Goal: Task Accomplishment & Management: Manage account settings

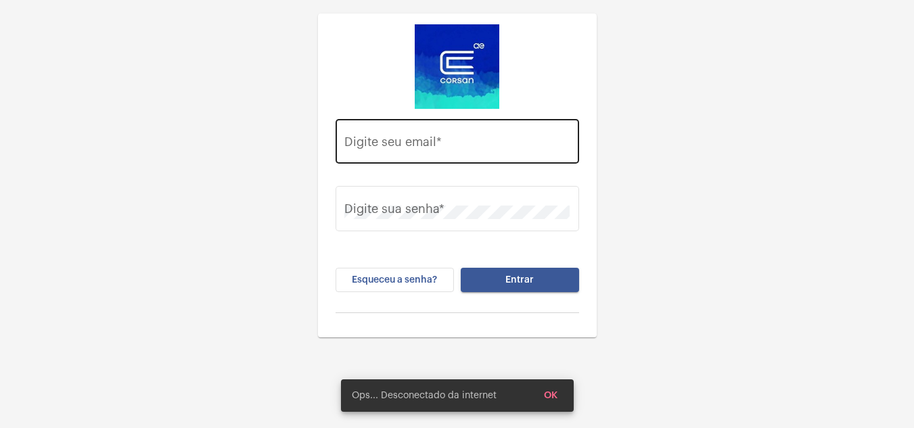
click at [395, 137] on div "Digite seu email *" at bounding box center [456, 140] width 225 height 48
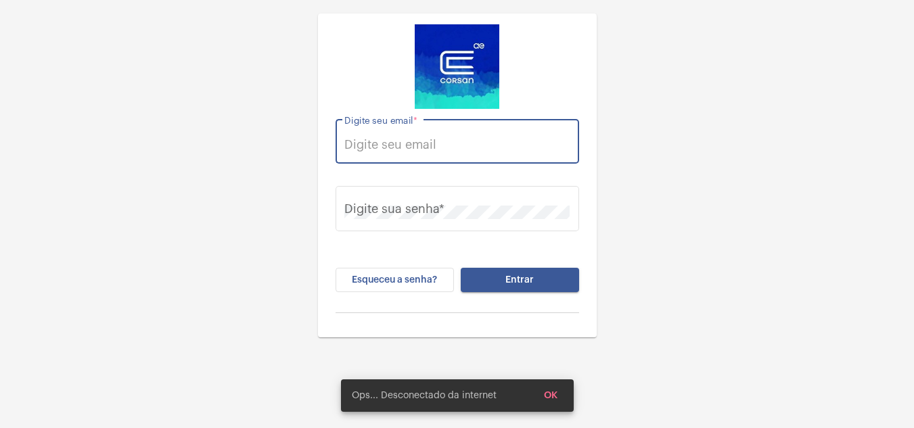
paste input "[EMAIL_ADDRESS][PERSON_NAME][DOMAIN_NAME]"
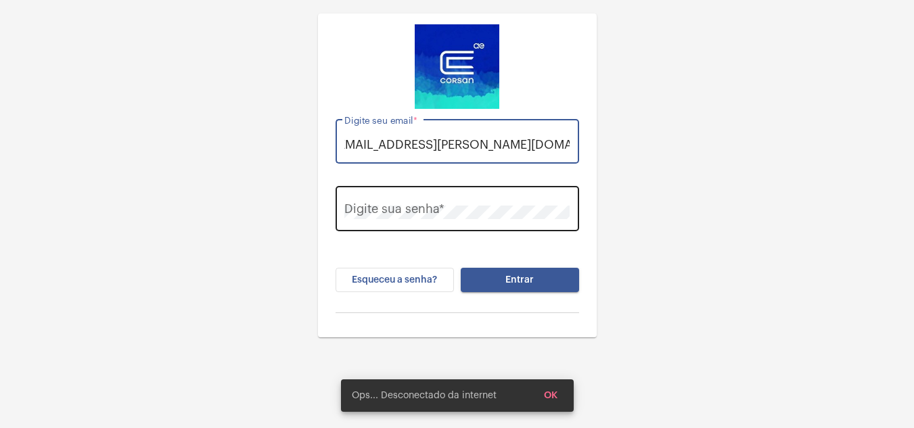
type input "[EMAIL_ADDRESS][PERSON_NAME][DOMAIN_NAME]"
click at [408, 203] on div "Digite sua senha *" at bounding box center [456, 207] width 225 height 48
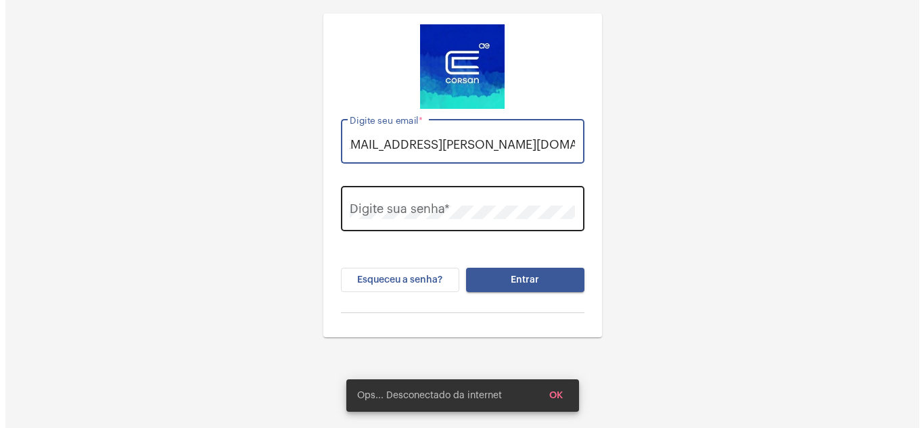
scroll to position [0, 0]
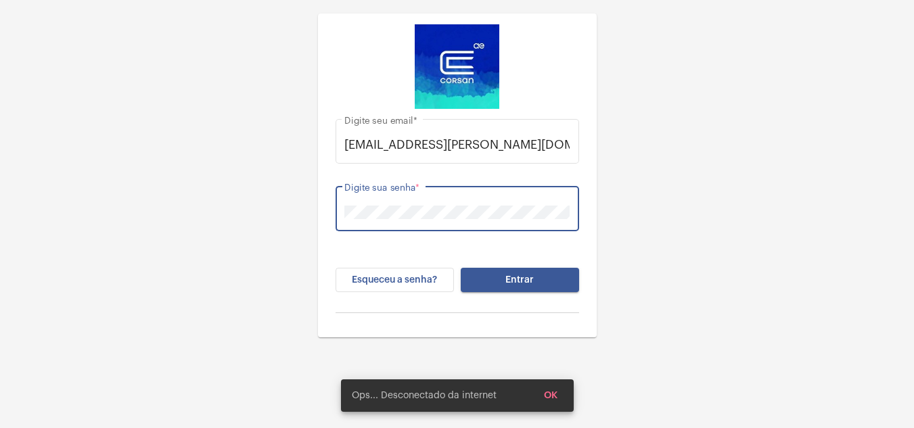
click at [509, 277] on span "Entrar" at bounding box center [519, 279] width 28 height 9
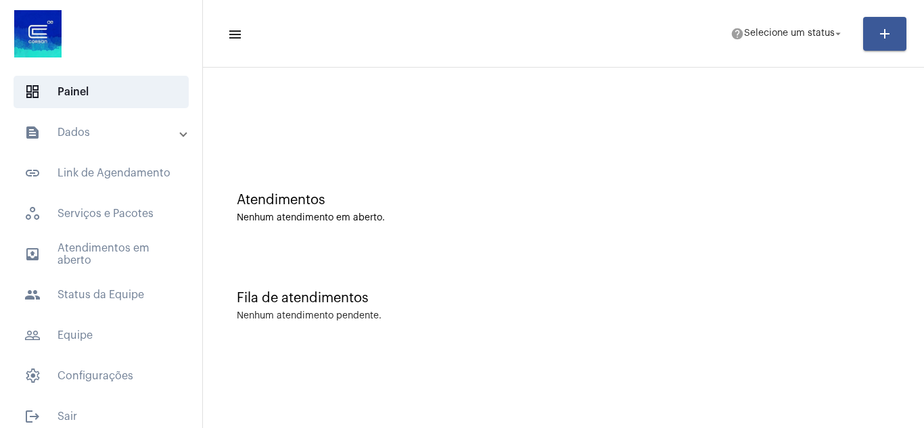
click at [181, 133] on span at bounding box center [183, 132] width 5 height 11
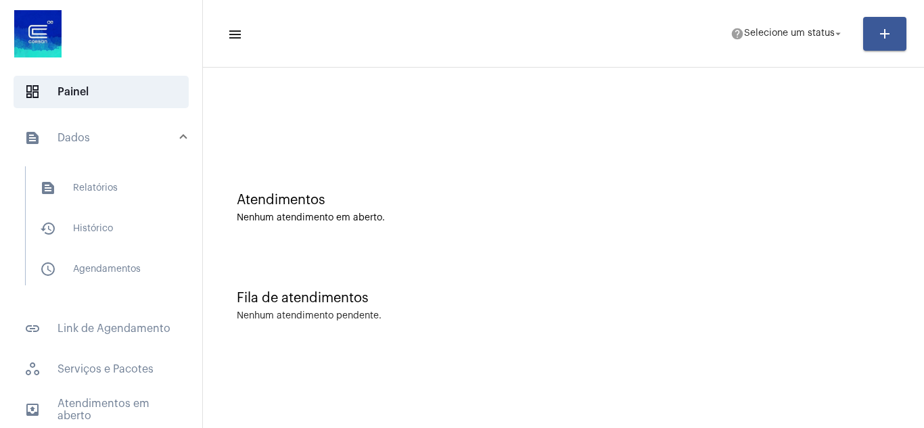
click at [181, 134] on span at bounding box center [183, 138] width 5 height 11
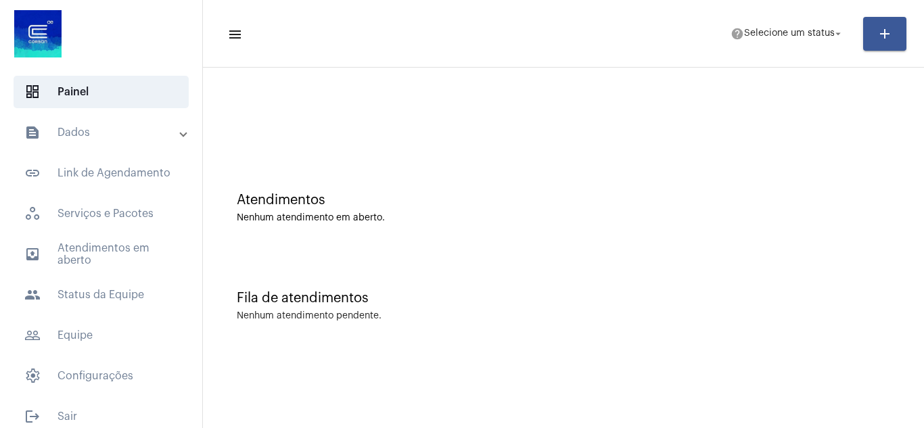
click at [181, 134] on span at bounding box center [183, 132] width 5 height 11
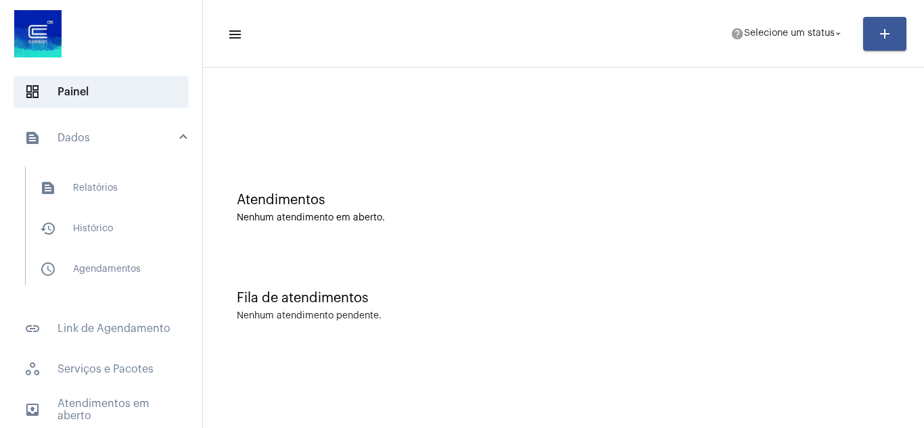
click at [181, 134] on span at bounding box center [183, 138] width 5 height 11
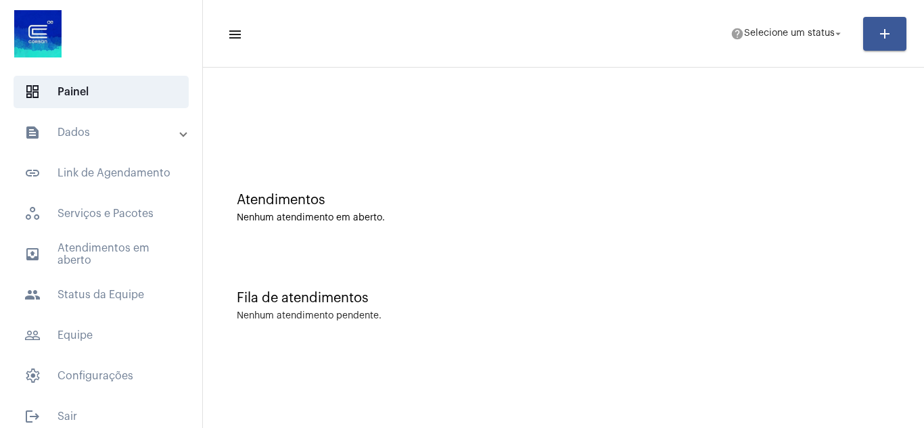
click at [181, 134] on span at bounding box center [183, 132] width 5 height 11
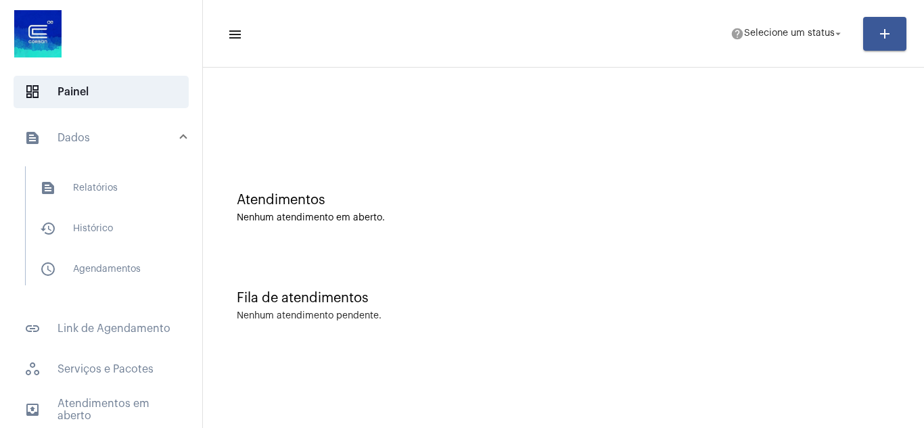
click at [181, 134] on span at bounding box center [183, 138] width 5 height 11
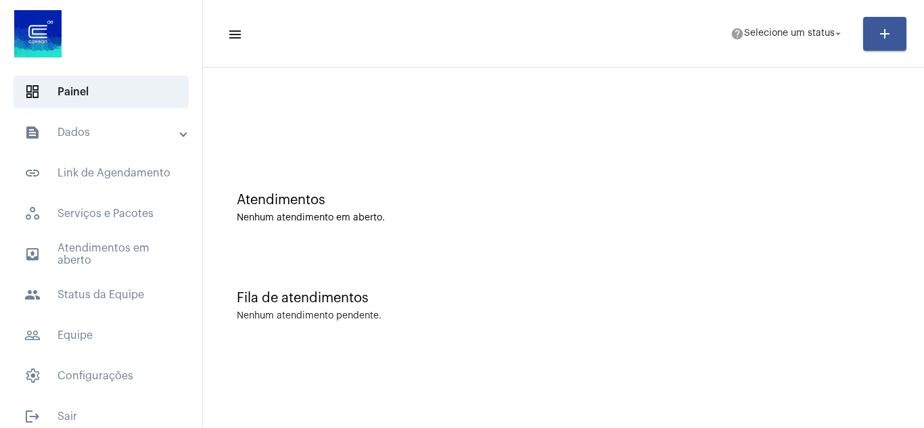
click at [181, 134] on span at bounding box center [183, 132] width 5 height 11
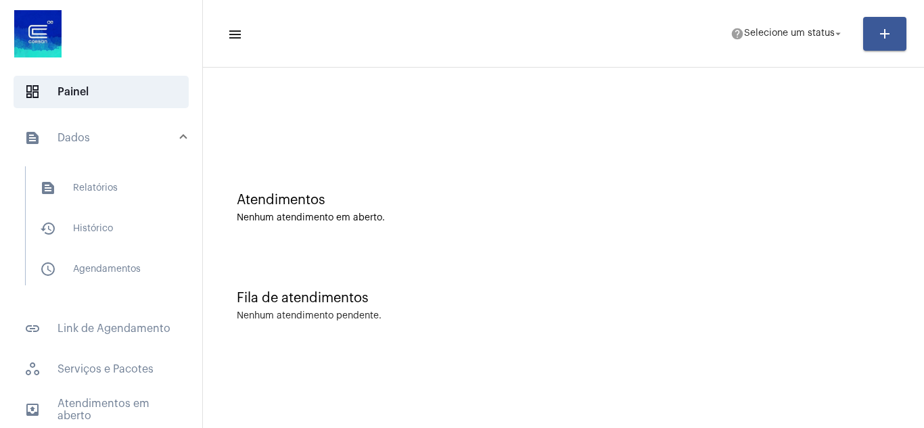
click at [181, 134] on span at bounding box center [183, 138] width 5 height 11
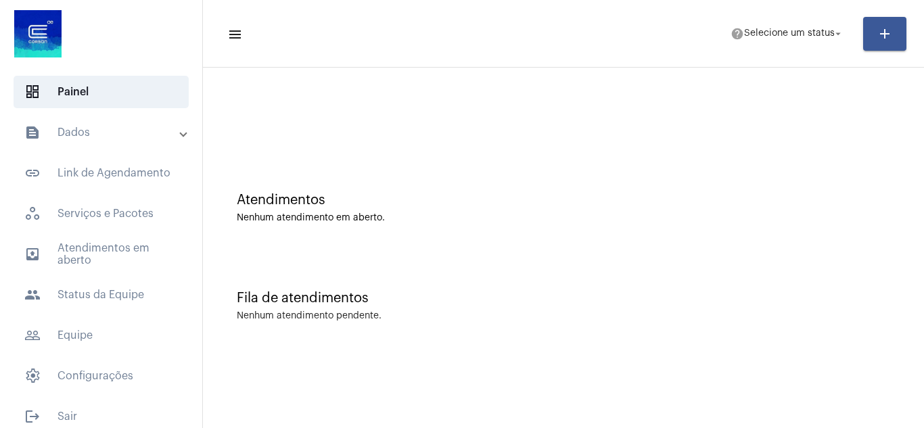
click at [181, 134] on span at bounding box center [183, 132] width 5 height 11
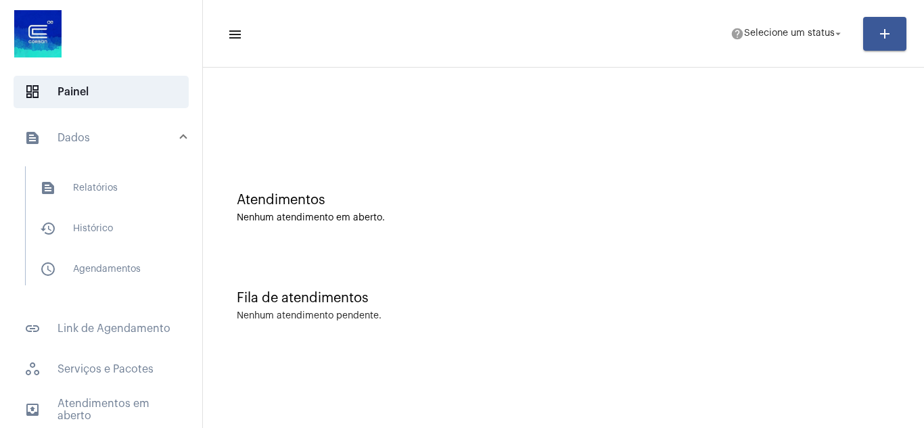
click at [181, 134] on span at bounding box center [183, 138] width 5 height 11
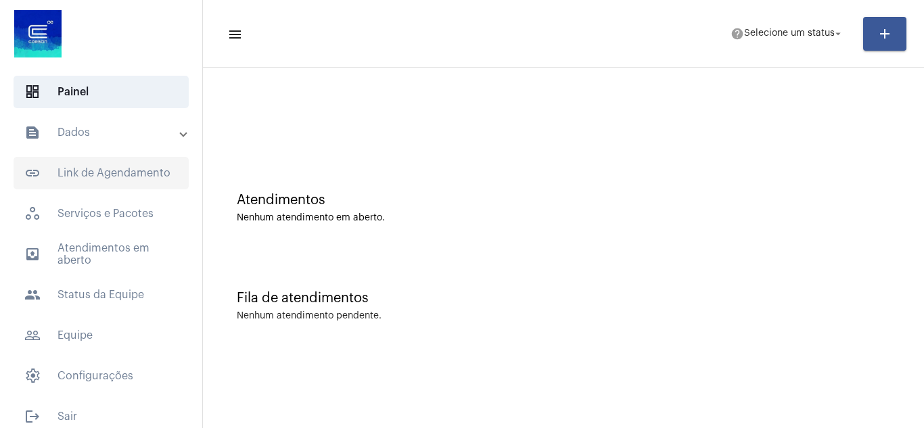
click at [112, 169] on span "link_outlined Link de Agendamento" at bounding box center [101, 173] width 175 height 32
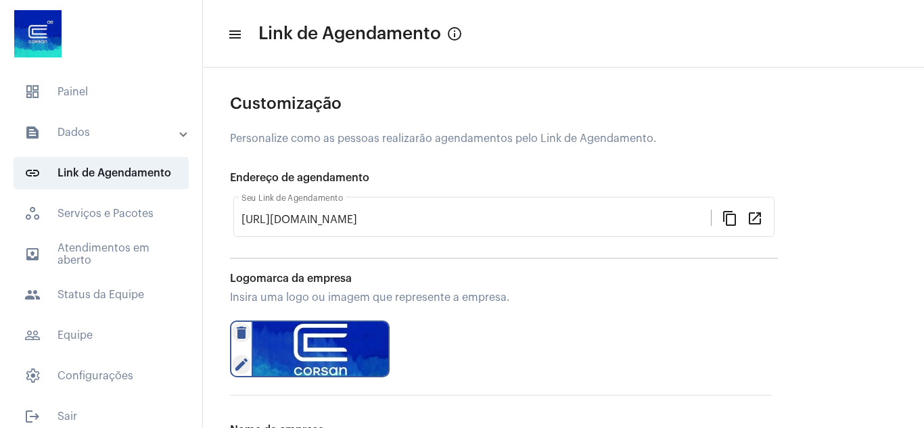
click at [181, 134] on span at bounding box center [183, 132] width 5 height 11
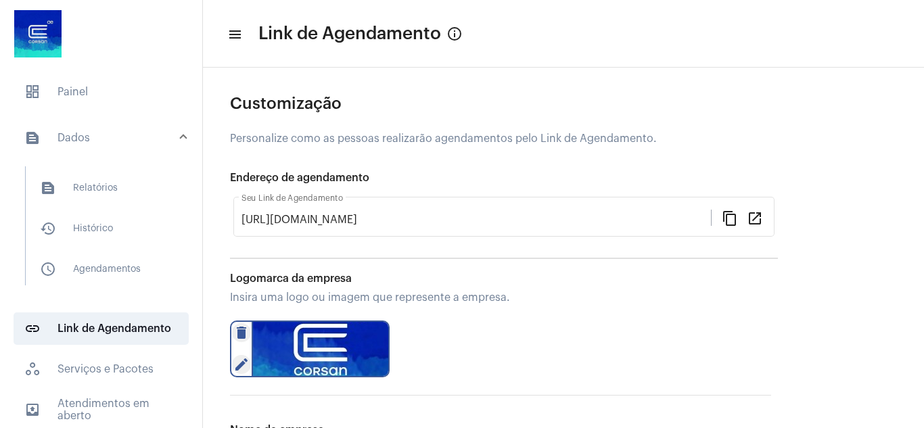
click at [181, 134] on span at bounding box center [183, 138] width 5 height 11
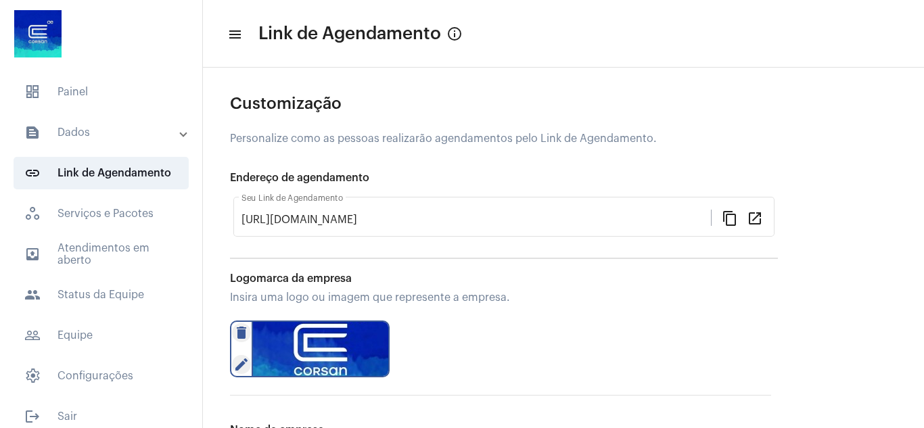
click at [181, 134] on span at bounding box center [183, 132] width 5 height 11
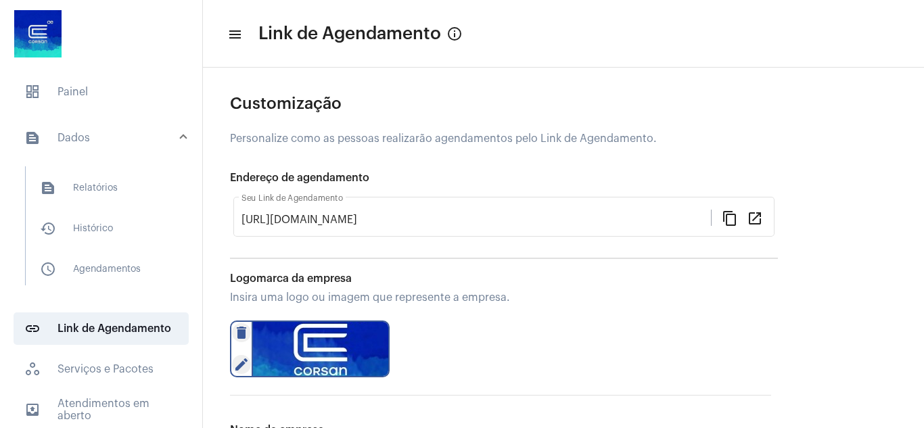
click at [181, 134] on span at bounding box center [183, 138] width 5 height 11
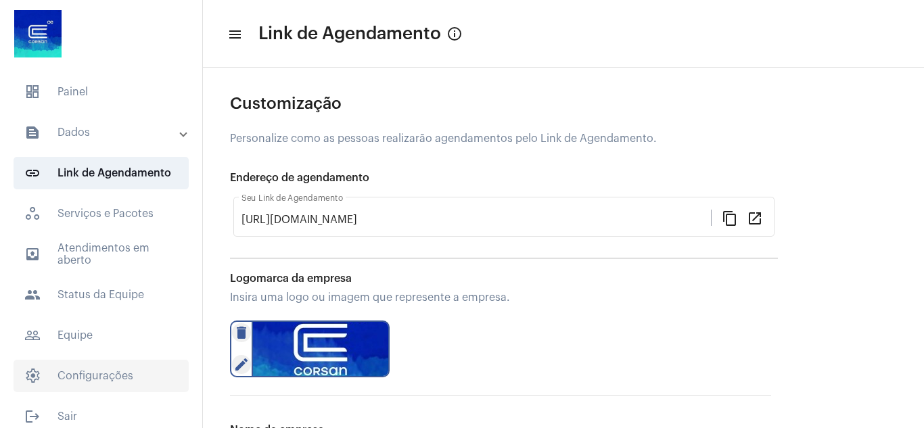
click at [92, 381] on span "settings Configurações" at bounding box center [101, 376] width 175 height 32
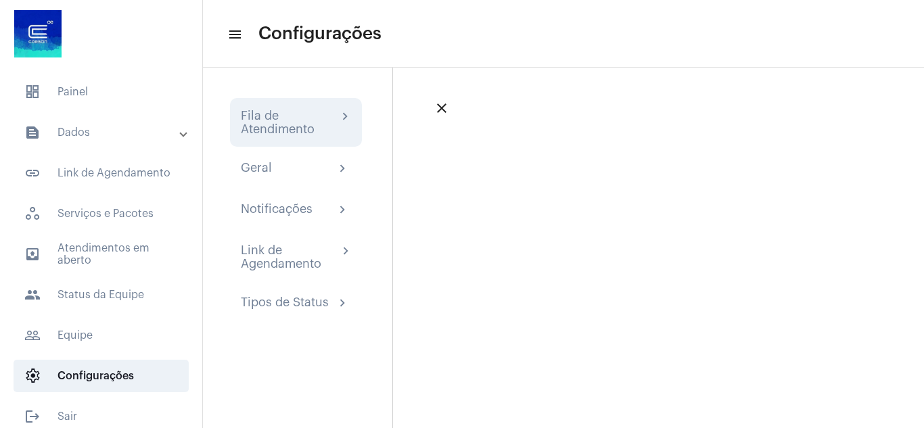
click at [284, 116] on div "Fila de Atendimento" at bounding box center [289, 122] width 97 height 27
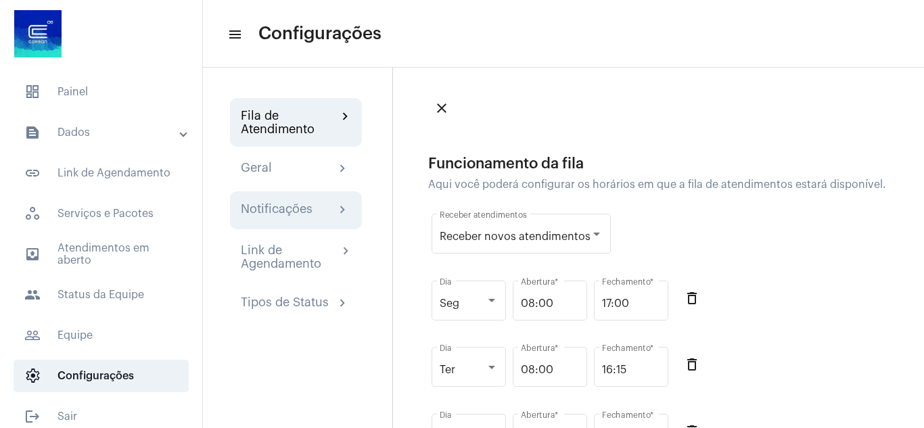
click at [286, 204] on div "Notificações" at bounding box center [277, 210] width 72 height 16
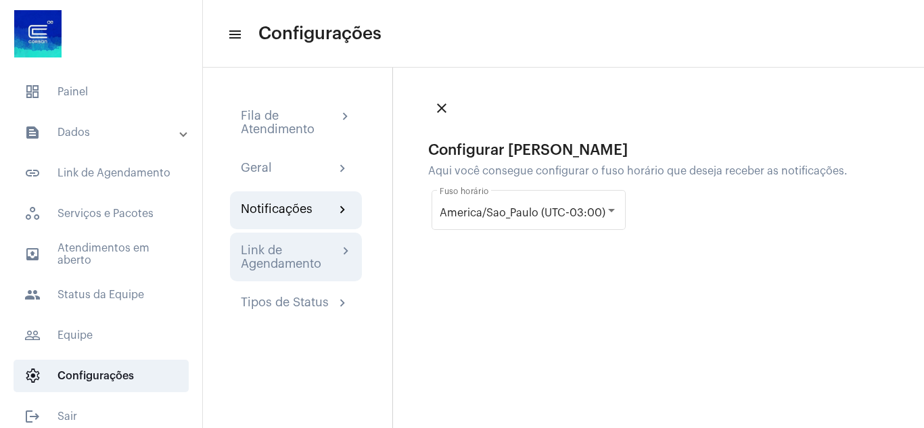
click at [302, 252] on div "Link de Agendamento" at bounding box center [289, 256] width 97 height 27
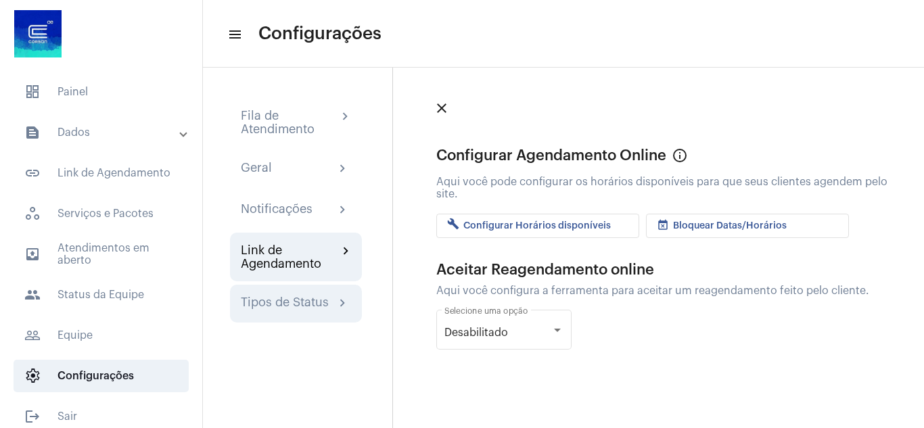
click at [295, 302] on div "Tipos de Status" at bounding box center [285, 304] width 88 height 16
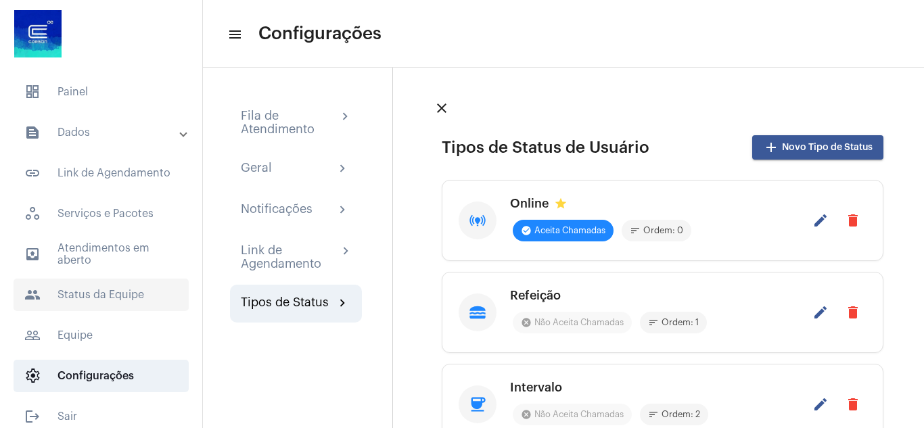
click at [97, 292] on span "people Status da Equipe" at bounding box center [101, 295] width 175 height 32
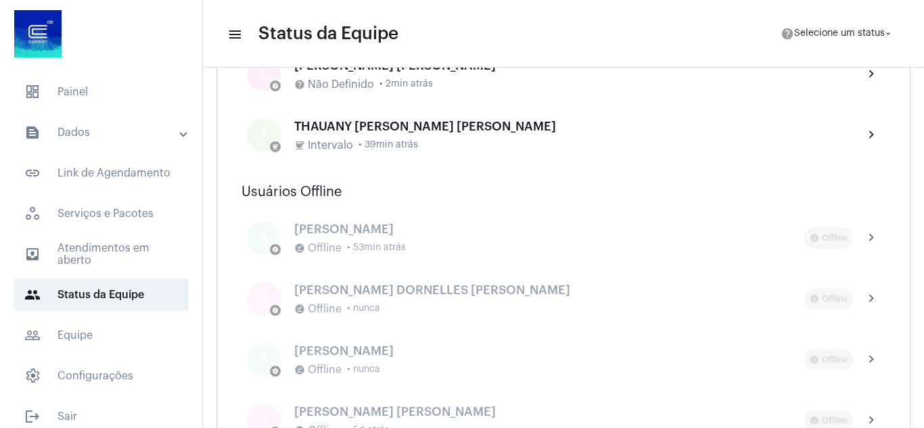
scroll to position [414, 0]
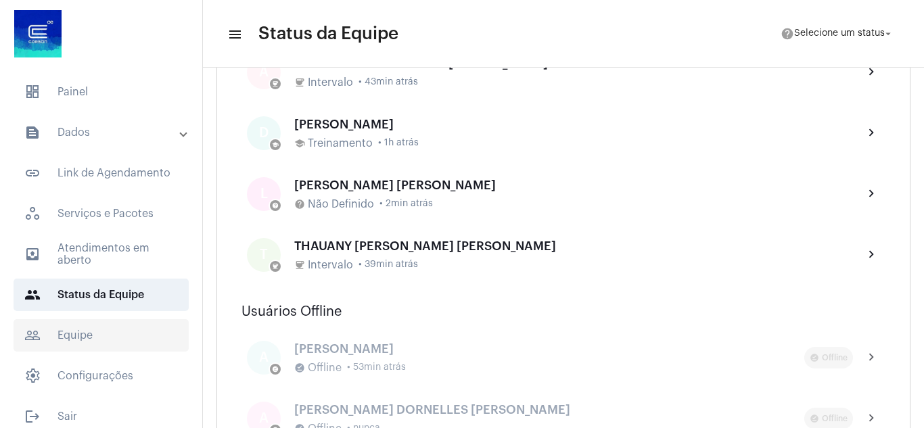
click at [81, 325] on span "people_outline Equipe" at bounding box center [101, 335] width 175 height 32
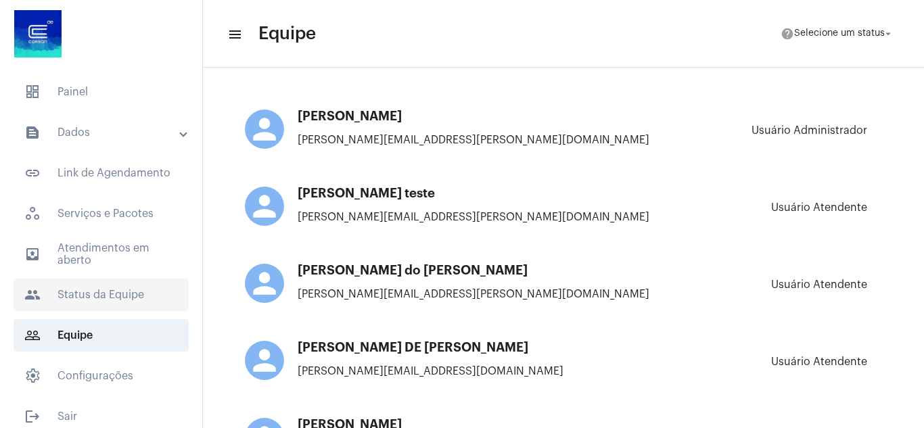
click at [88, 302] on span "people Status da Equipe" at bounding box center [101, 295] width 175 height 32
